Goal: Task Accomplishment & Management: Complete application form

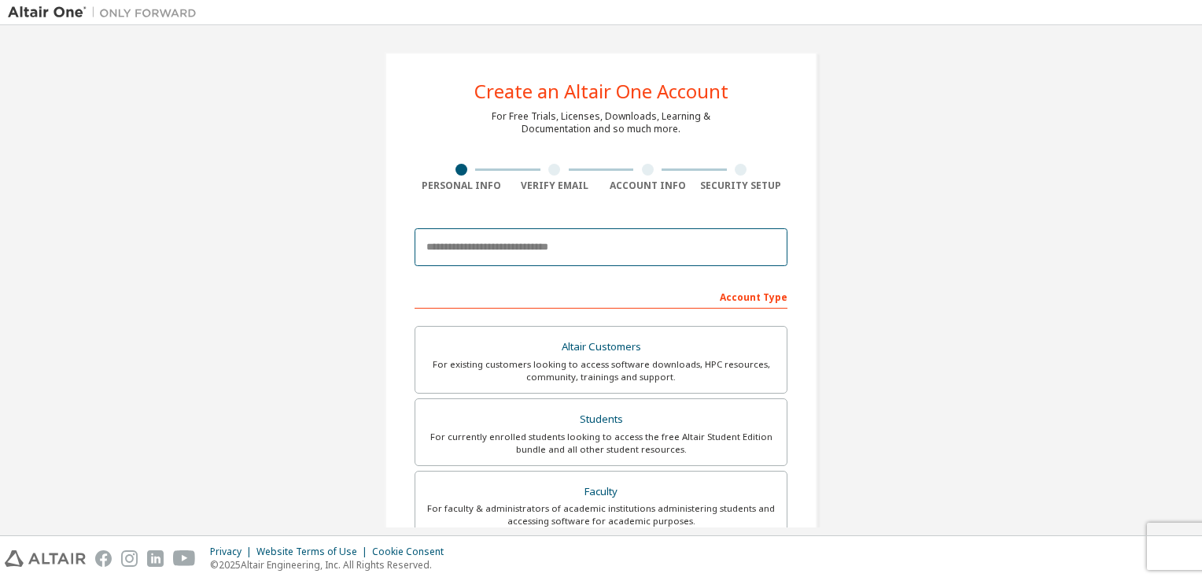
click at [517, 249] on input "email" at bounding box center [601, 247] width 373 height 38
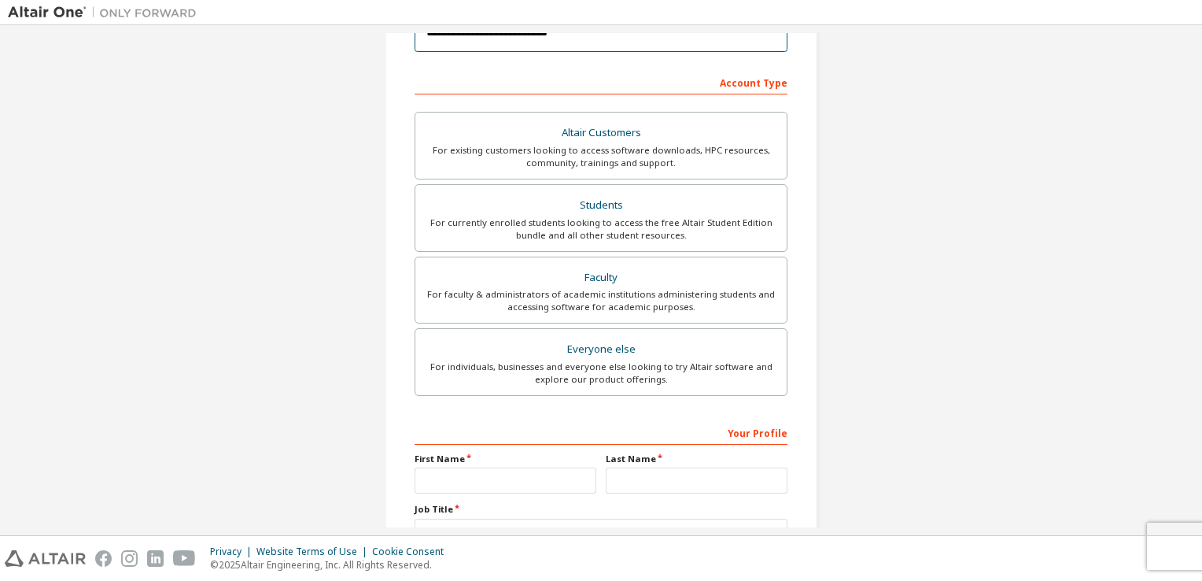
scroll to position [225, 0]
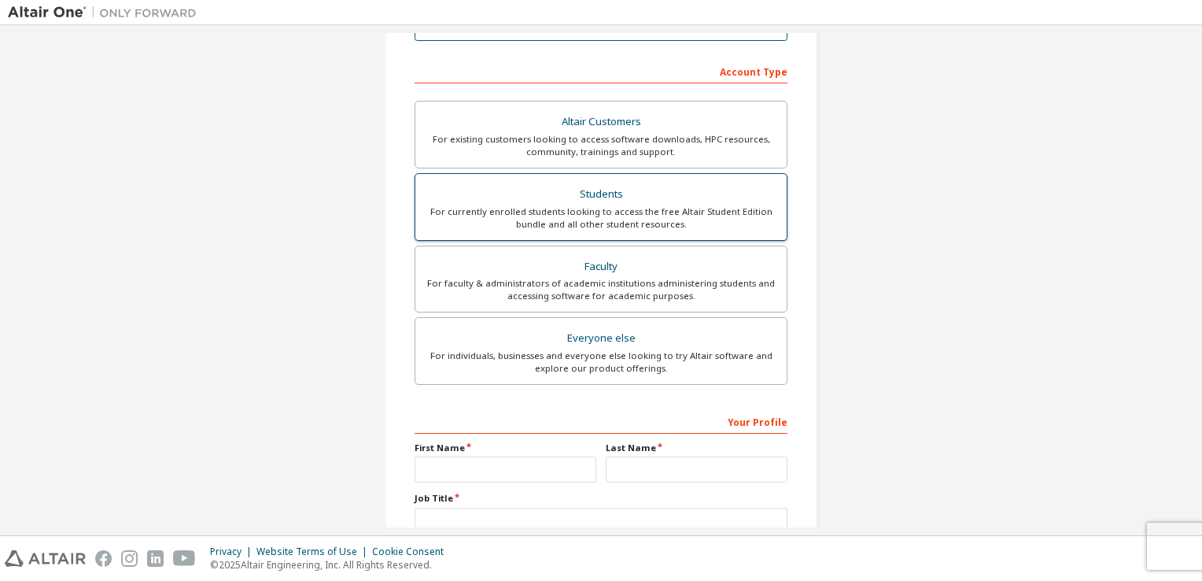
type input "**********"
click at [607, 192] on div "Students" at bounding box center [601, 194] width 352 height 22
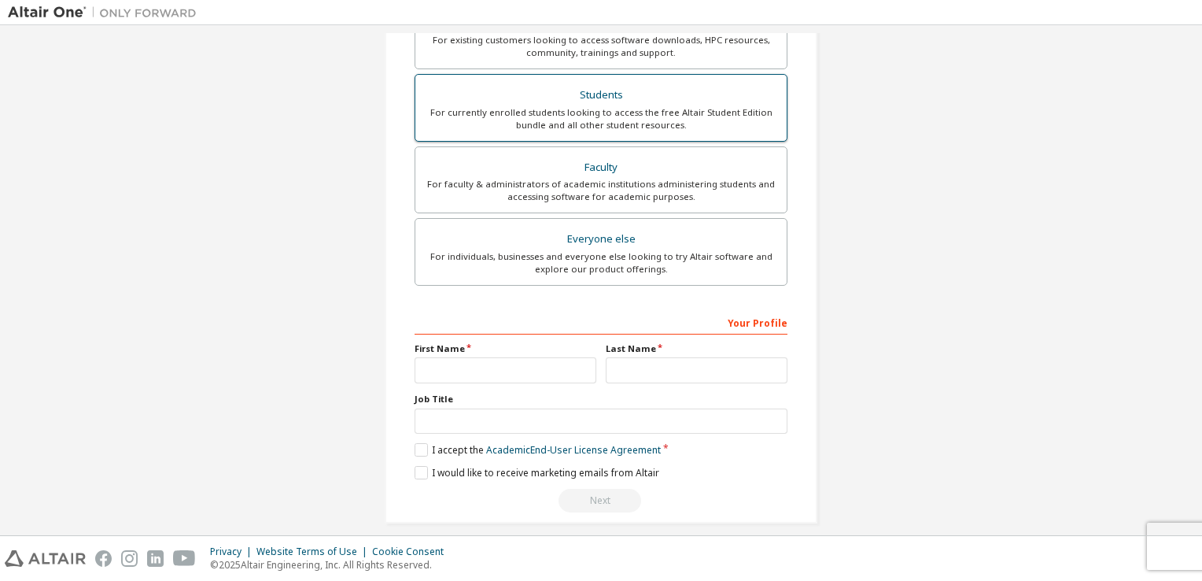
scroll to position [335, 0]
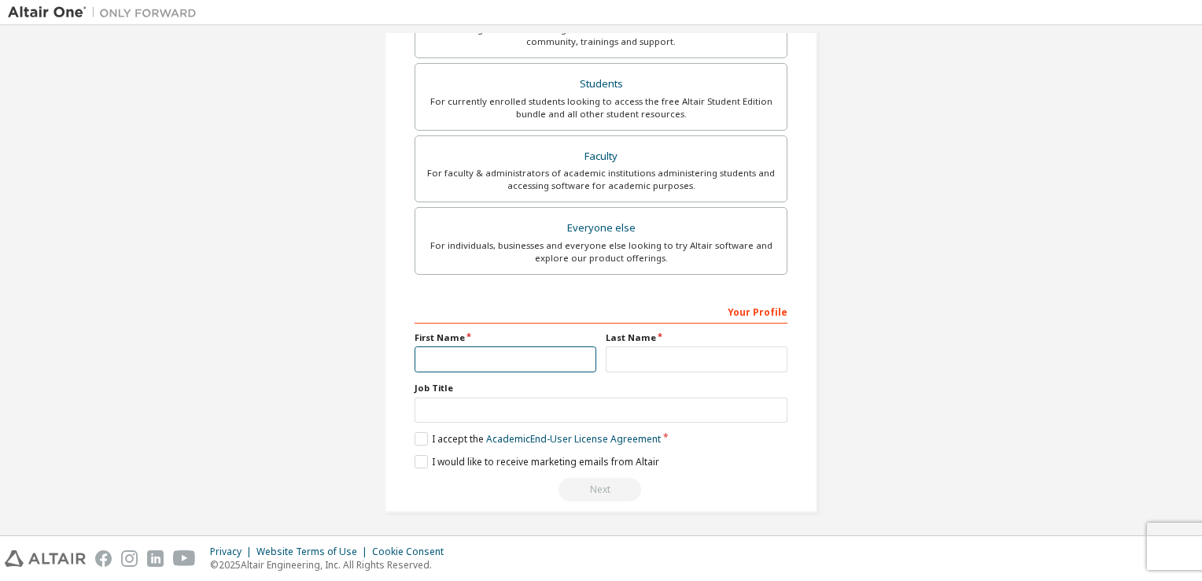
click at [491, 348] on input "text" at bounding box center [506, 359] width 182 height 26
type input "*"
type input "*****"
click at [651, 360] on input "text" at bounding box center [697, 359] width 182 height 26
type input "**********"
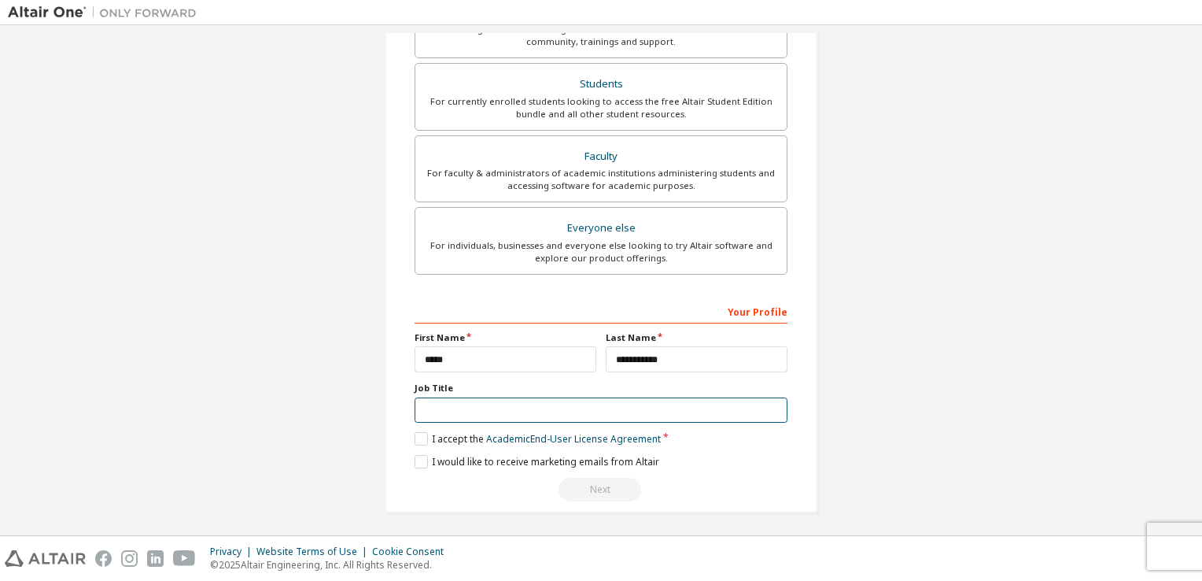
click at [434, 408] on input "text" at bounding box center [601, 410] width 373 height 26
type input "*"
click at [415, 438] on label "I accept the Academic End-User License Agreement" at bounding box center [538, 438] width 246 height 13
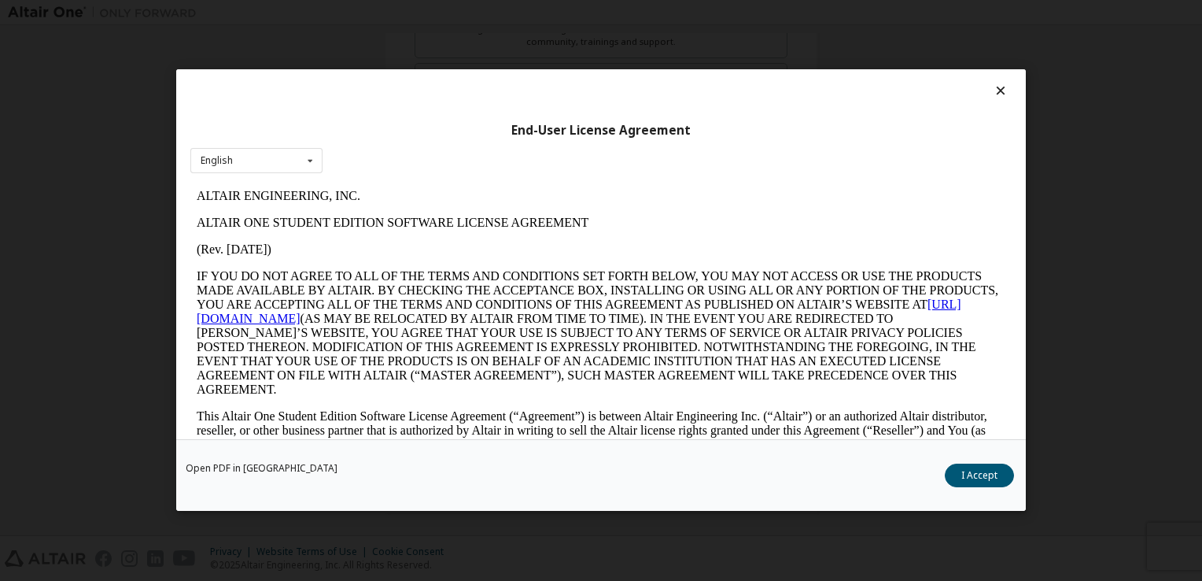
scroll to position [0, 0]
drag, startPoint x: 856, startPoint y: 96, endPoint x: 762, endPoint y: 102, distance: 94.6
click at [762, 102] on div at bounding box center [600, 94] width 821 height 22
click at [985, 478] on button "I Accept" at bounding box center [979, 476] width 69 height 24
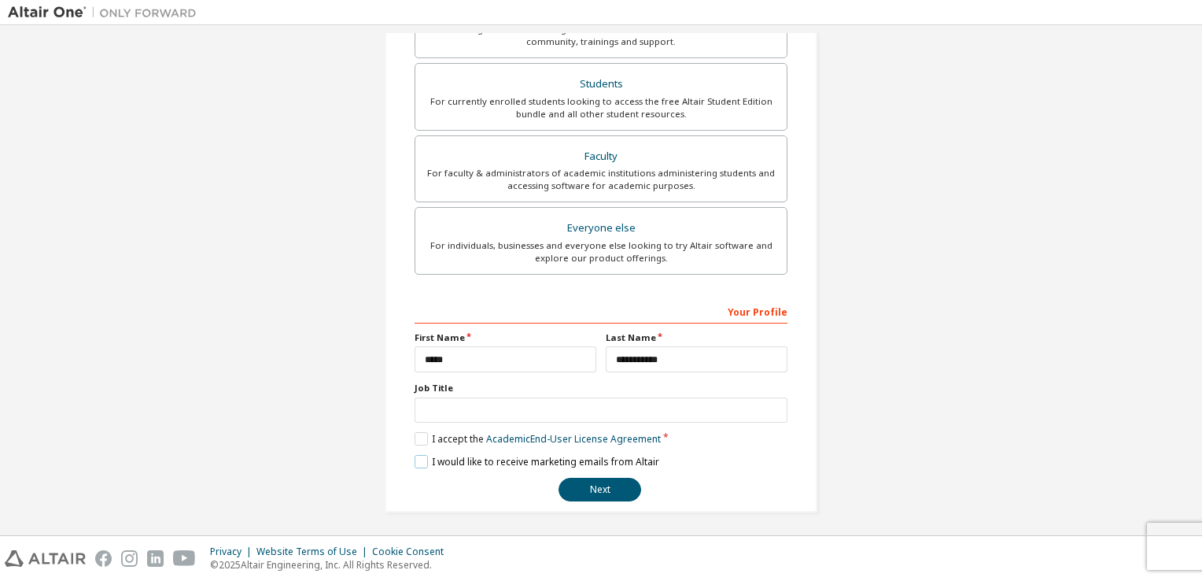
click at [415, 459] on label "I would like to receive marketing emails from Altair" at bounding box center [537, 461] width 245 height 13
click at [574, 485] on button "Next" at bounding box center [600, 490] width 83 height 24
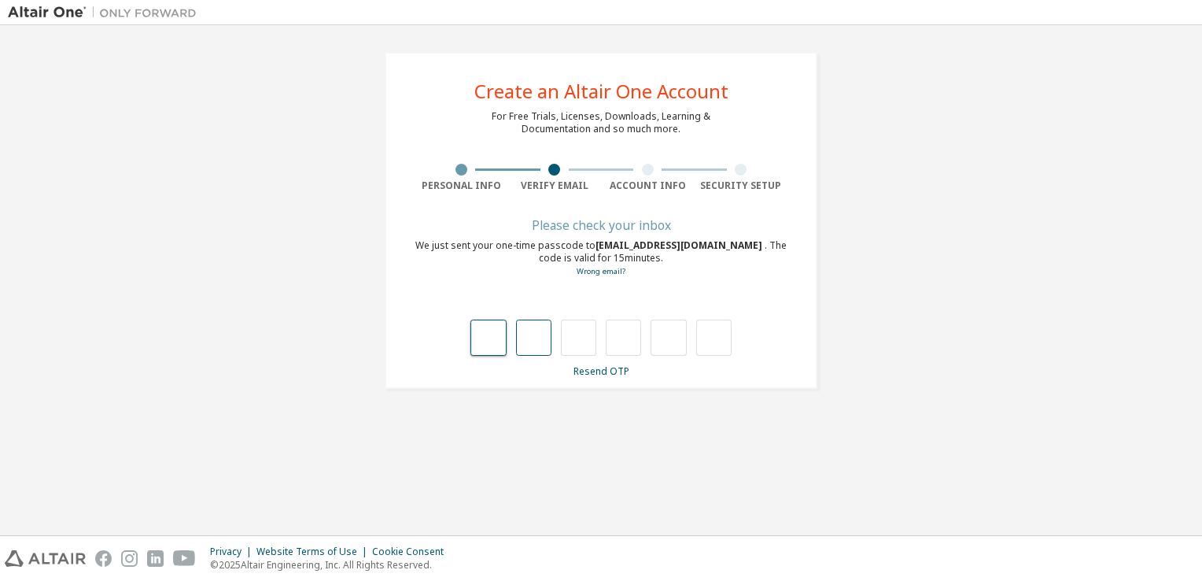
type input "*"
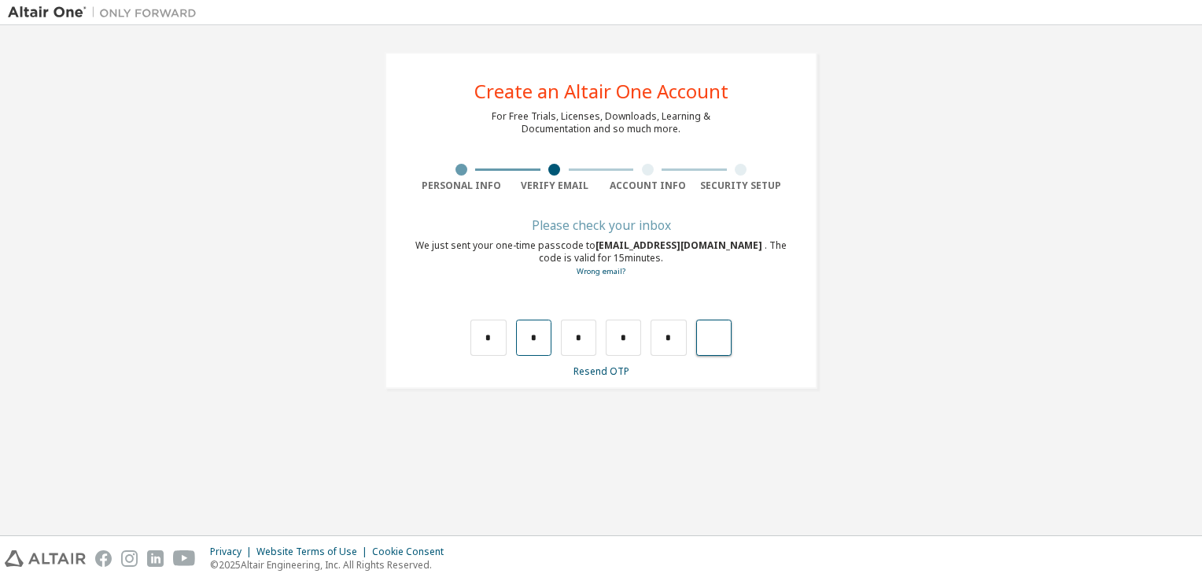
type input "*"
